Goal: Task Accomplishment & Management: Manage account settings

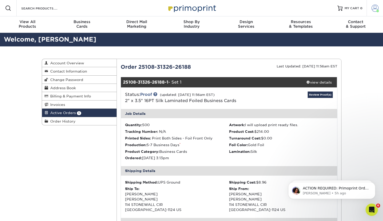
click at [377, 7] on span at bounding box center [375, 8] width 7 height 7
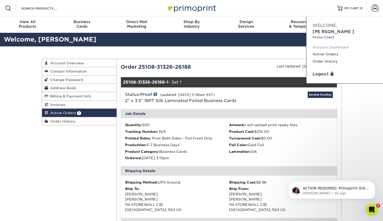
click at [327, 44] on link "Account Dashboard" at bounding box center [345, 47] width 64 height 7
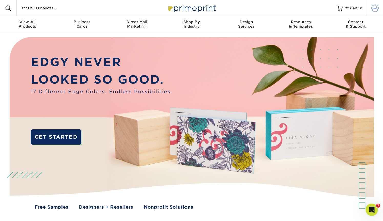
type input "[EMAIL_ADDRESS][DOMAIN_NAME]"
click at [376, 8] on span at bounding box center [375, 8] width 7 height 7
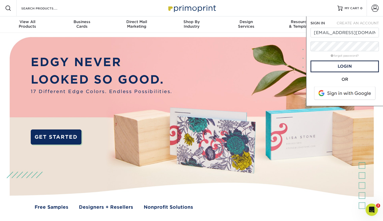
click at [345, 95] on span at bounding box center [345, 93] width 65 height 13
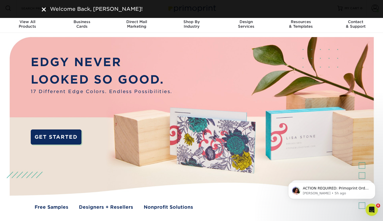
click at [44, 9] on img at bounding box center [44, 9] width 4 height 4
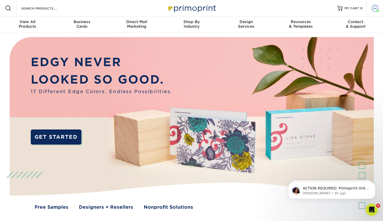
click at [380, 7] on link "Account" at bounding box center [375, 8] width 16 height 16
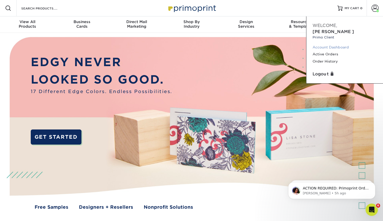
click at [328, 44] on link "Account Dashboard" at bounding box center [345, 47] width 64 height 7
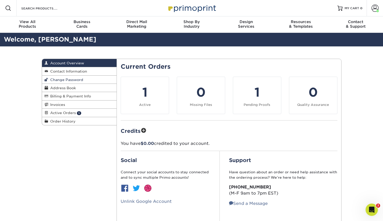
click at [58, 79] on span "Change Password" at bounding box center [65, 80] width 35 height 4
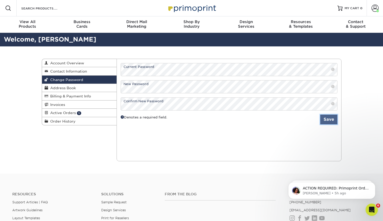
click at [329, 121] on button "Save" at bounding box center [328, 120] width 17 height 10
